Goal: Register for event/course

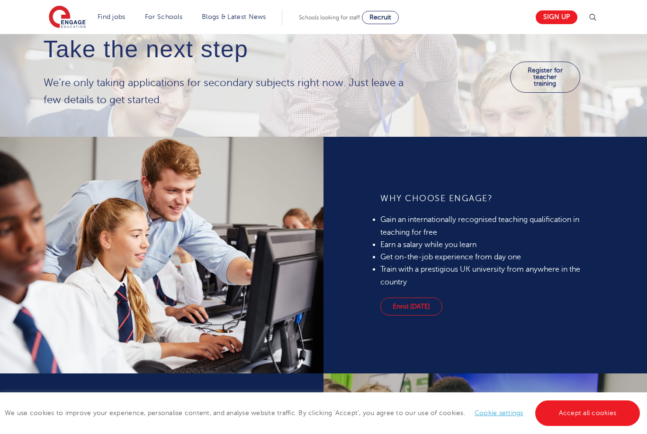
scroll to position [684, 0]
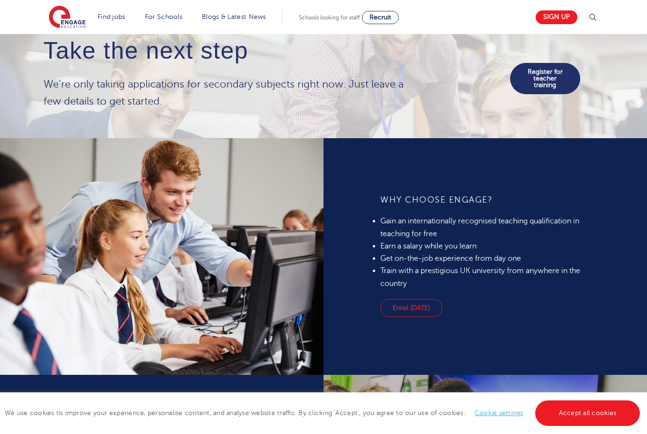
click at [538, 94] on link "Register for teacher training" at bounding box center [545, 78] width 70 height 31
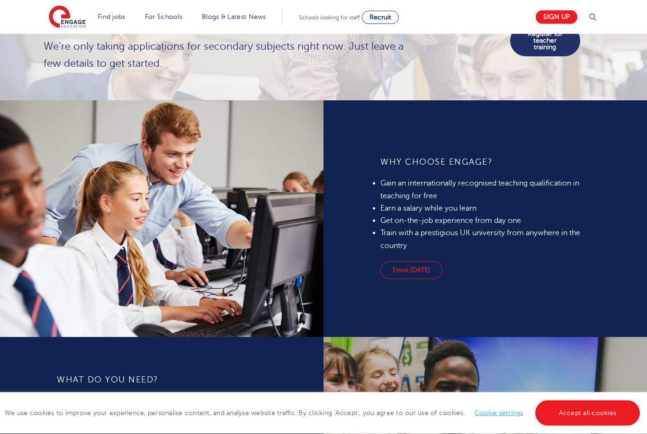
scroll to position [722, 0]
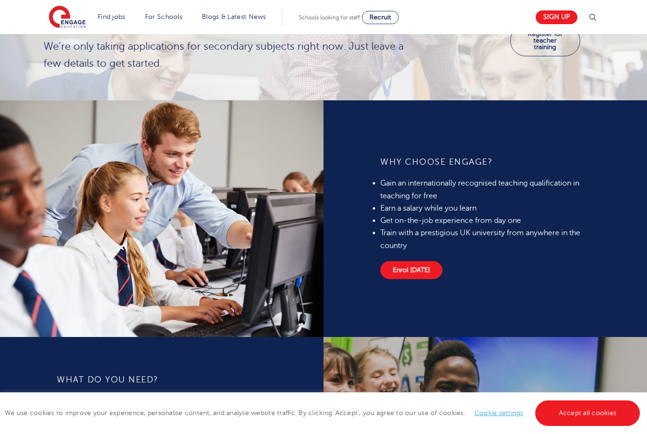
click at [412, 279] on link "Enrol [DATE]" at bounding box center [411, 270] width 62 height 18
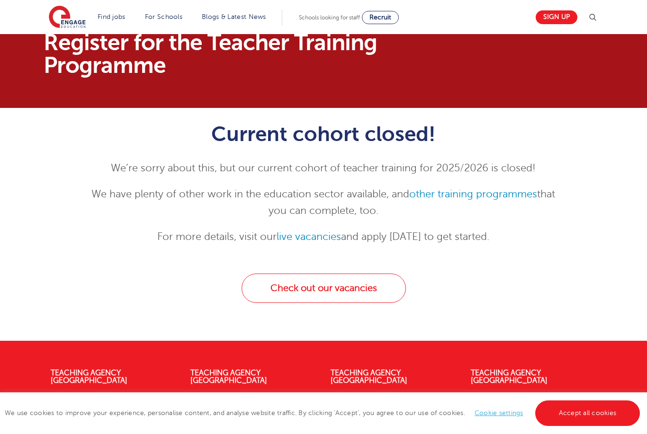
scroll to position [25, 0]
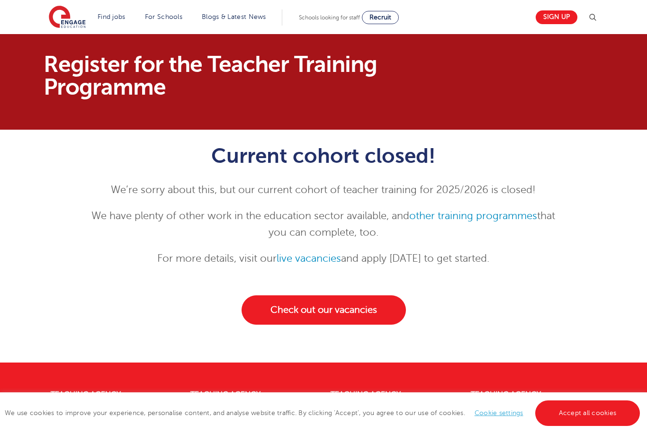
click at [357, 305] on link "Check out our vacancies" at bounding box center [323, 309] width 164 height 29
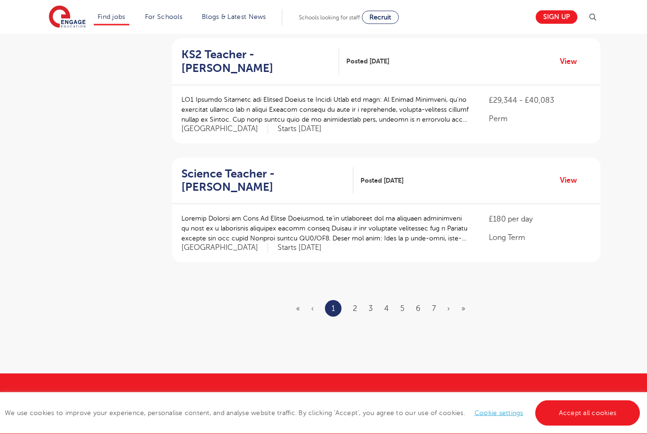
scroll to position [1040, 0]
